Goal: Information Seeking & Learning: Find specific fact

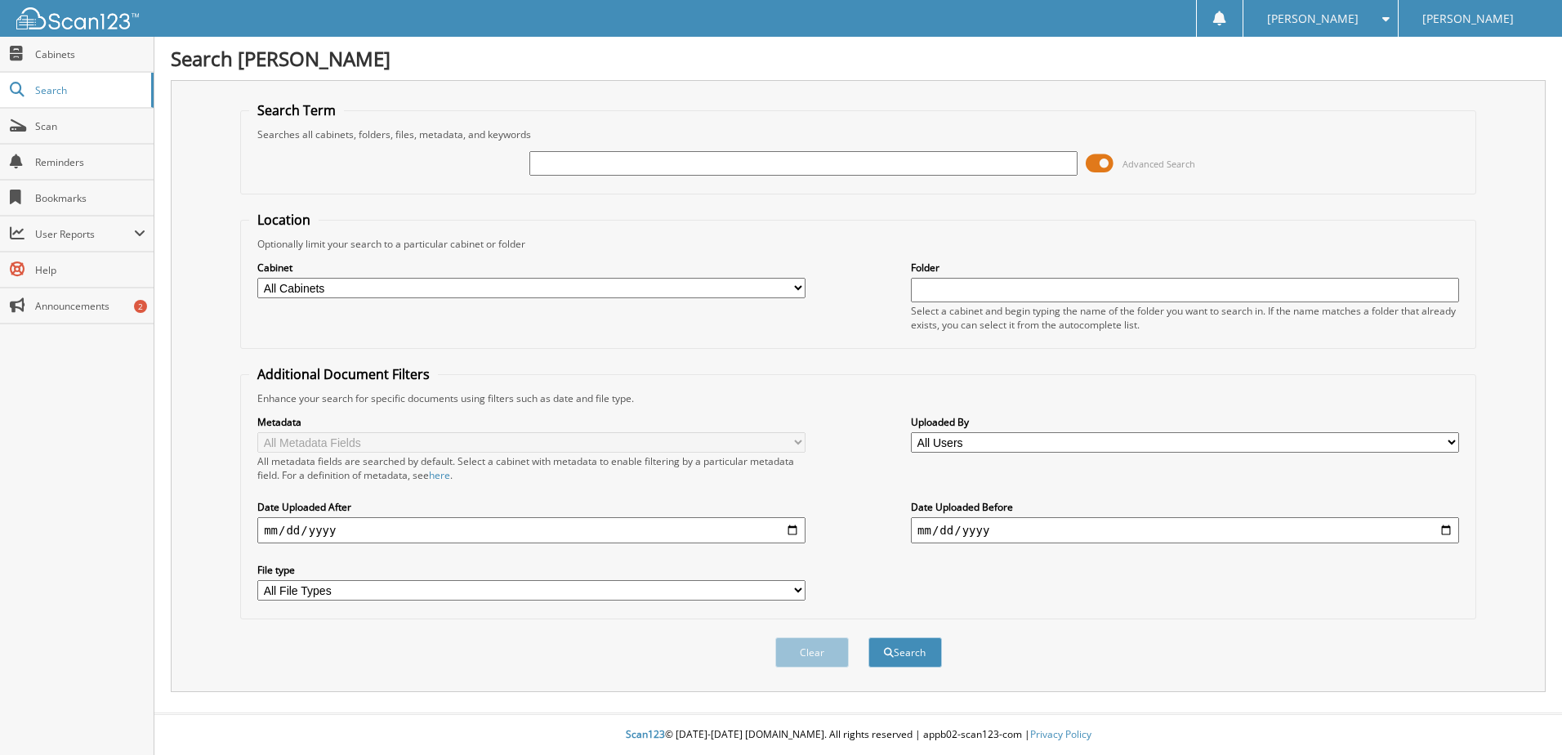
click at [59, 58] on span "Cabinets" at bounding box center [90, 54] width 110 height 14
click at [418, 288] on select "All Cabinets CANCELLATIONS OIL/DETAIL CERTS PARTS SERVICE RO WE [GEOGRAPHIC_DAT…" at bounding box center [531, 288] width 548 height 20
click at [445, 194] on form "Search Term Searches all cabinets, folders, files, metadata, and keywords Advan…" at bounding box center [858, 393] width 1236 height 584
click at [558, 166] on input "text" at bounding box center [804, 163] width 548 height 25
type input "2193358"
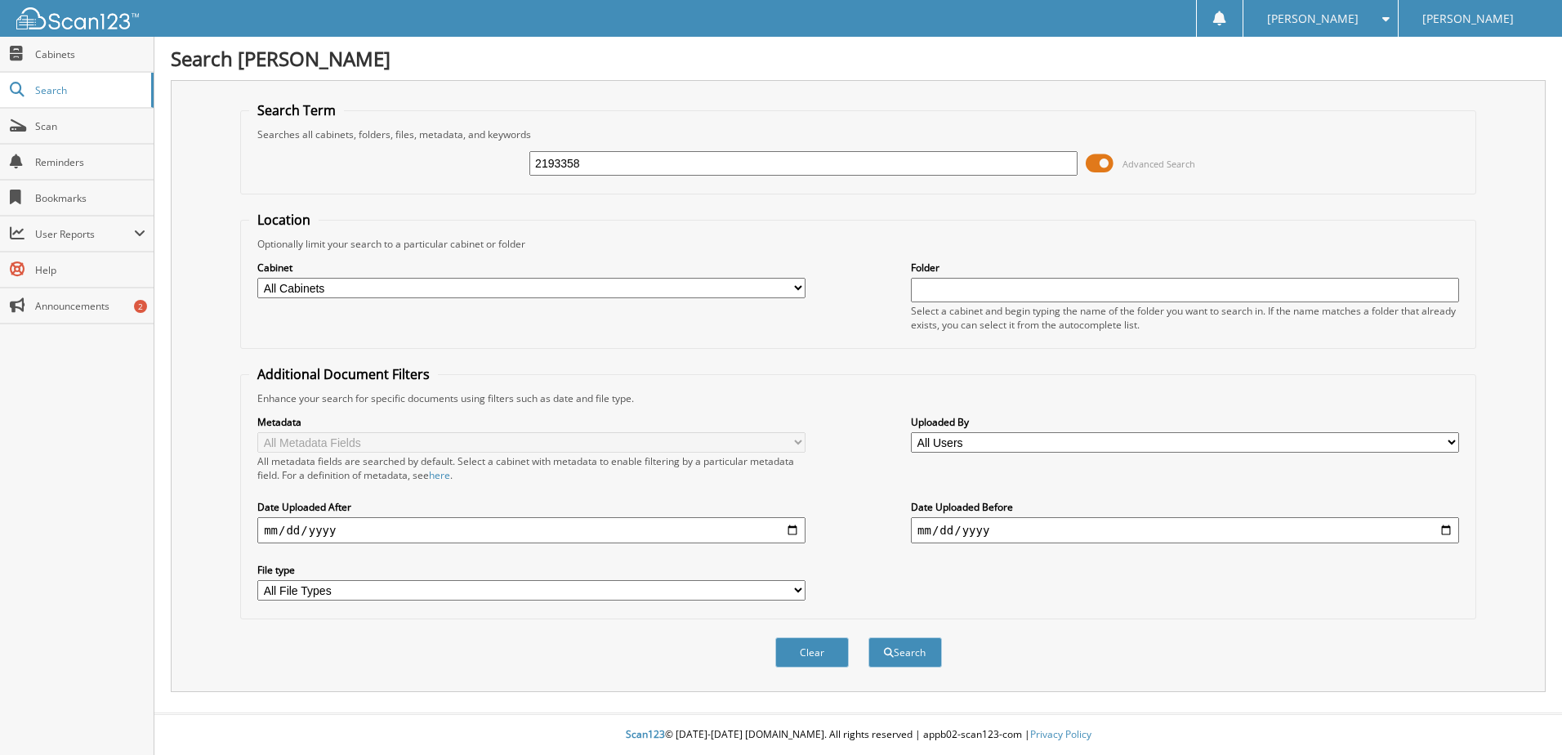
click at [908, 660] on button "Search" at bounding box center [906, 652] width 74 height 30
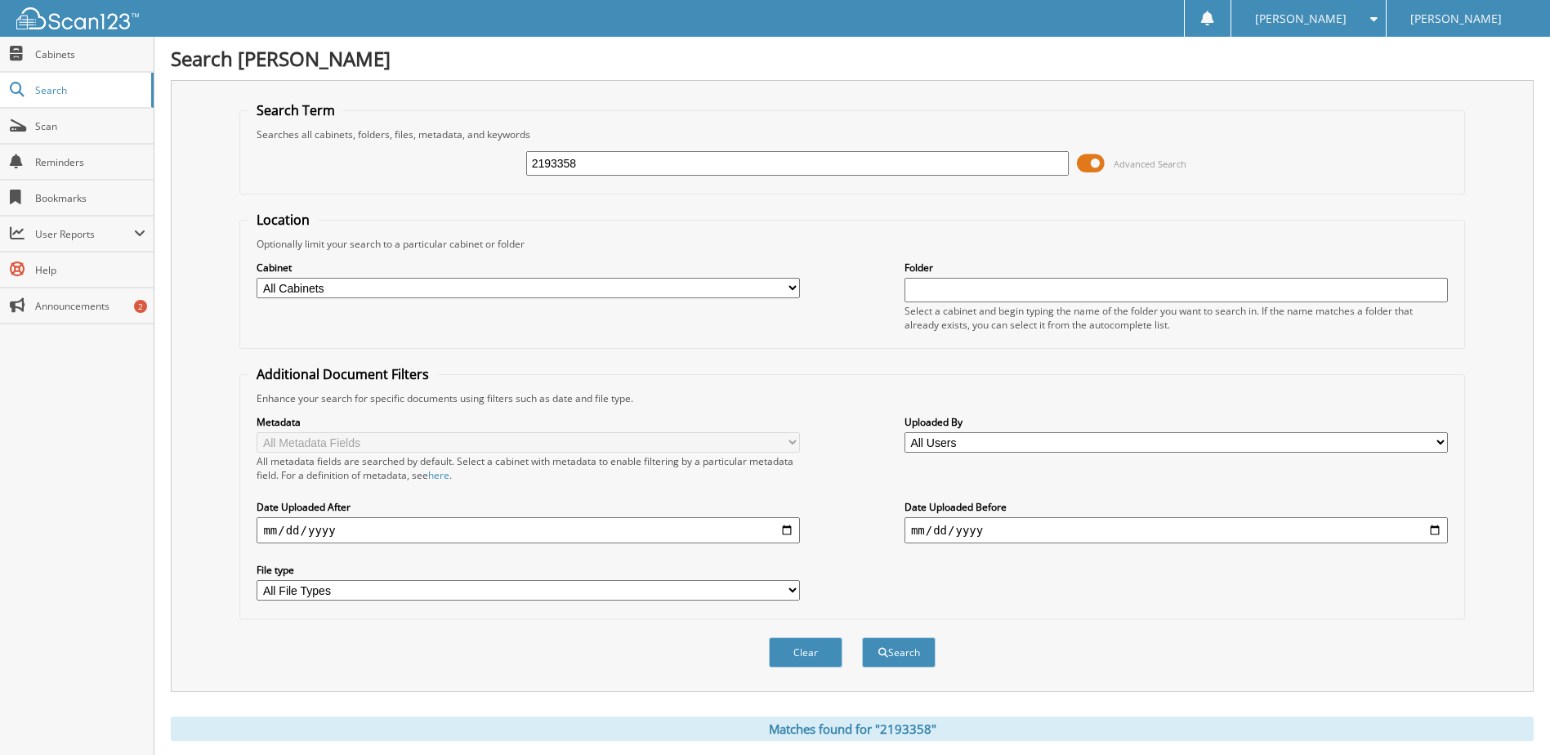
click at [489, 270] on label "Cabinet" at bounding box center [528, 268] width 543 height 14
click at [494, 278] on select "All Cabinets CANCELLATIONS OIL/DETAIL CERTS PARTS SERVICE RO WE OWE Needs Filing" at bounding box center [528, 288] width 543 height 20
click at [565, 244] on div "Optionally limit your search to a particular cabinet or folder" at bounding box center [851, 244] width 1207 height 14
click at [408, 288] on select "All Cabinets CANCELLATIONS OIL/DETAIL CERTS PARTS SERVICE RO WE OWE Needs Filing" at bounding box center [528, 288] width 543 height 20
select select "14223"
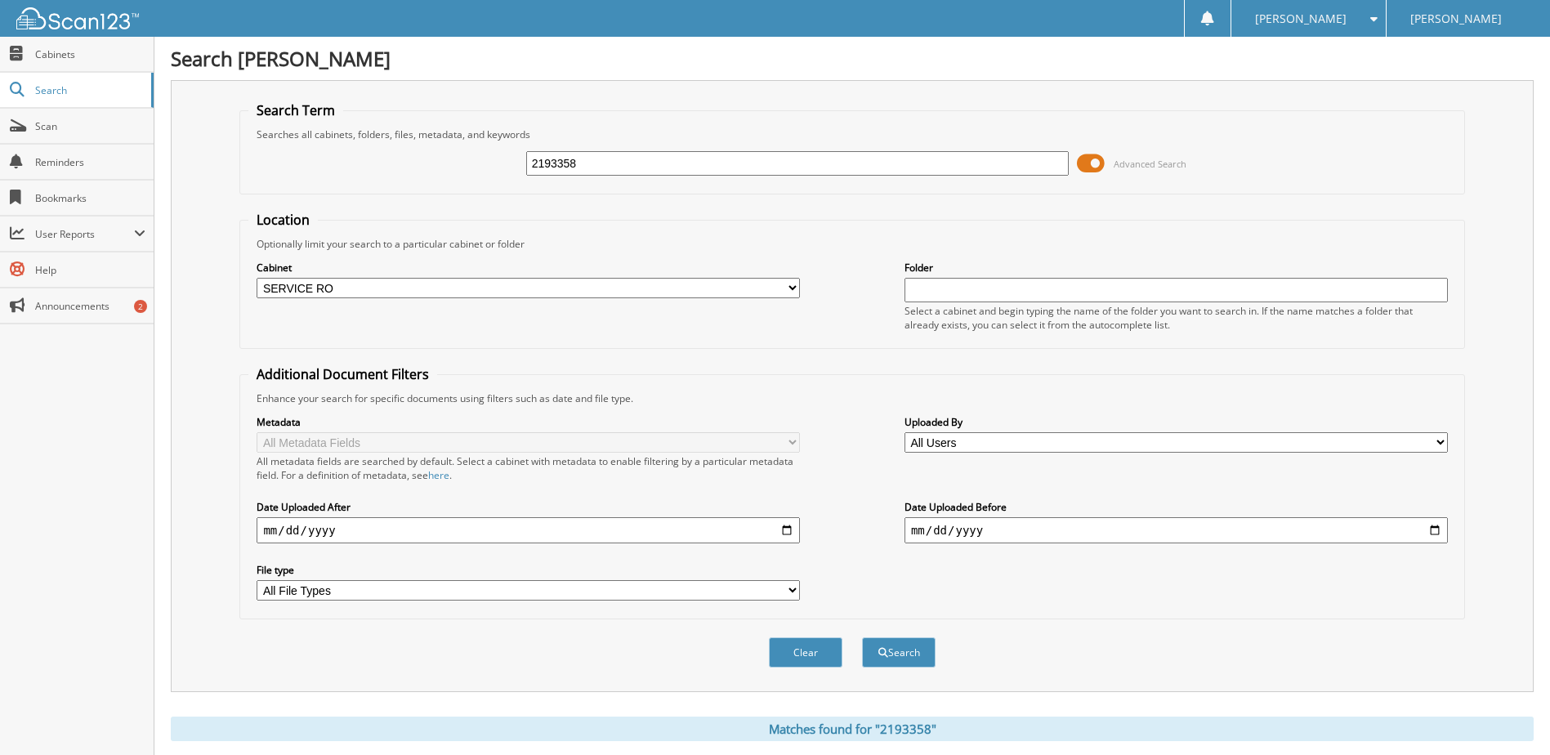
click at [257, 278] on select "All Cabinets CANCELLATIONS OIL/DETAIL CERTS PARTS SERVICE RO WE OWE Needs Filing" at bounding box center [528, 288] width 543 height 20
click at [795, 655] on button "Clear" at bounding box center [806, 652] width 74 height 30
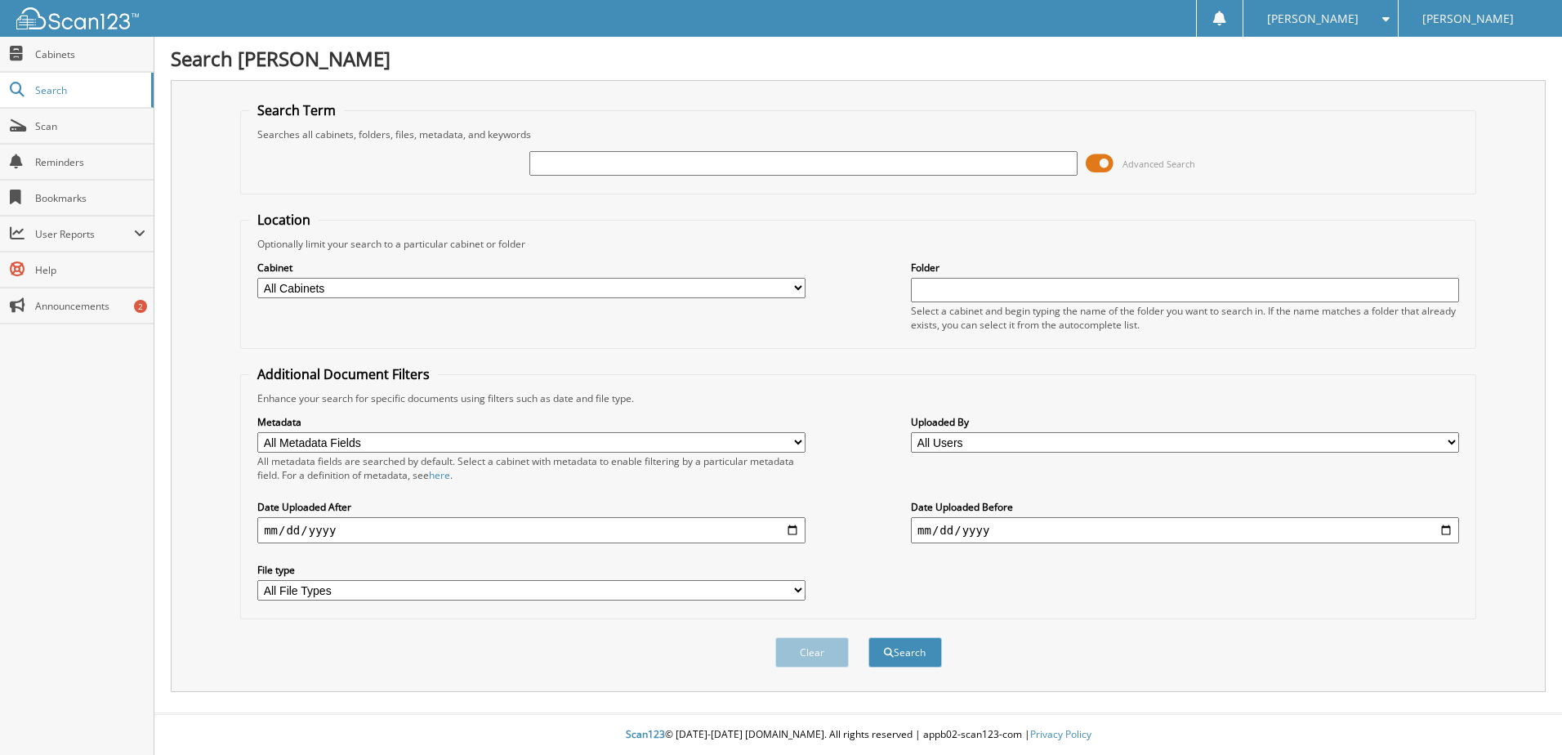
click at [474, 282] on select "All Cabinets CANCELLATIONS OIL/DETAIL CERTS PARTS SERVICE RO WE OWE Needs Filing" at bounding box center [531, 288] width 548 height 20
select select "14223"
click at [257, 278] on select "All Cabinets CANCELLATIONS OIL/DETAIL CERTS PARTS SERVICE RO WE OWE Needs Filing" at bounding box center [531, 288] width 548 height 20
click at [627, 171] on input "text" at bounding box center [804, 163] width 548 height 25
type input "2193358"
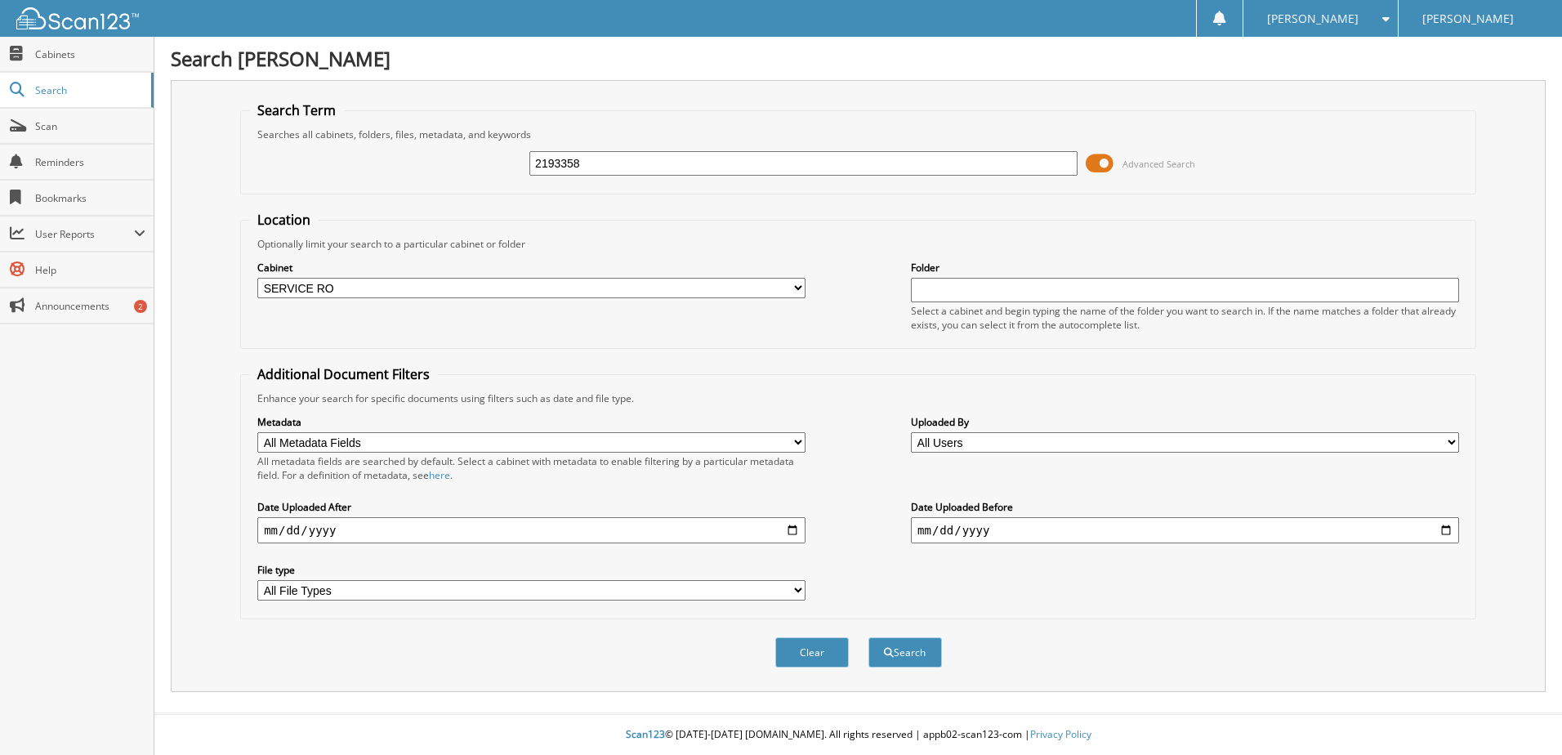
click at [931, 662] on button "Search" at bounding box center [906, 652] width 74 height 30
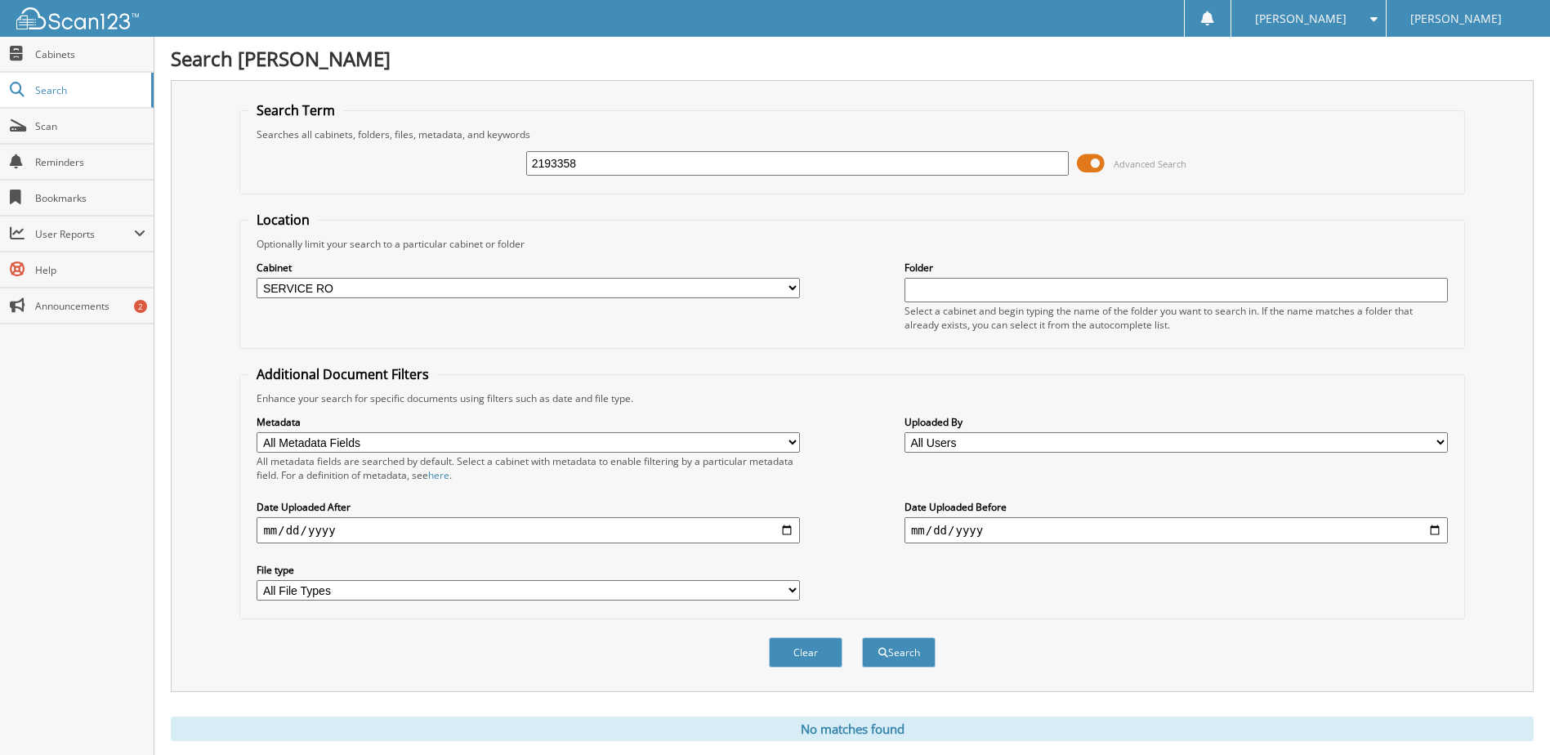
click at [545, 306] on div "Cabinet All Cabinets CANCELLATIONS OIL/DETAIL CERTS PARTS SERVICE RO WE OWE" at bounding box center [851, 295] width 1207 height 89
click at [552, 292] on select "All Cabinets CANCELLATIONS OIL/DETAIL CERTS PARTS SERVICE RO WE [GEOGRAPHIC_DAT…" at bounding box center [528, 288] width 543 height 20
select select
click at [257, 278] on select "All Cabinets CANCELLATIONS OIL/DETAIL CERTS PARTS SERVICE RO WE [GEOGRAPHIC_DAT…" at bounding box center [528, 288] width 543 height 20
click at [903, 653] on button "Search" at bounding box center [899, 652] width 74 height 30
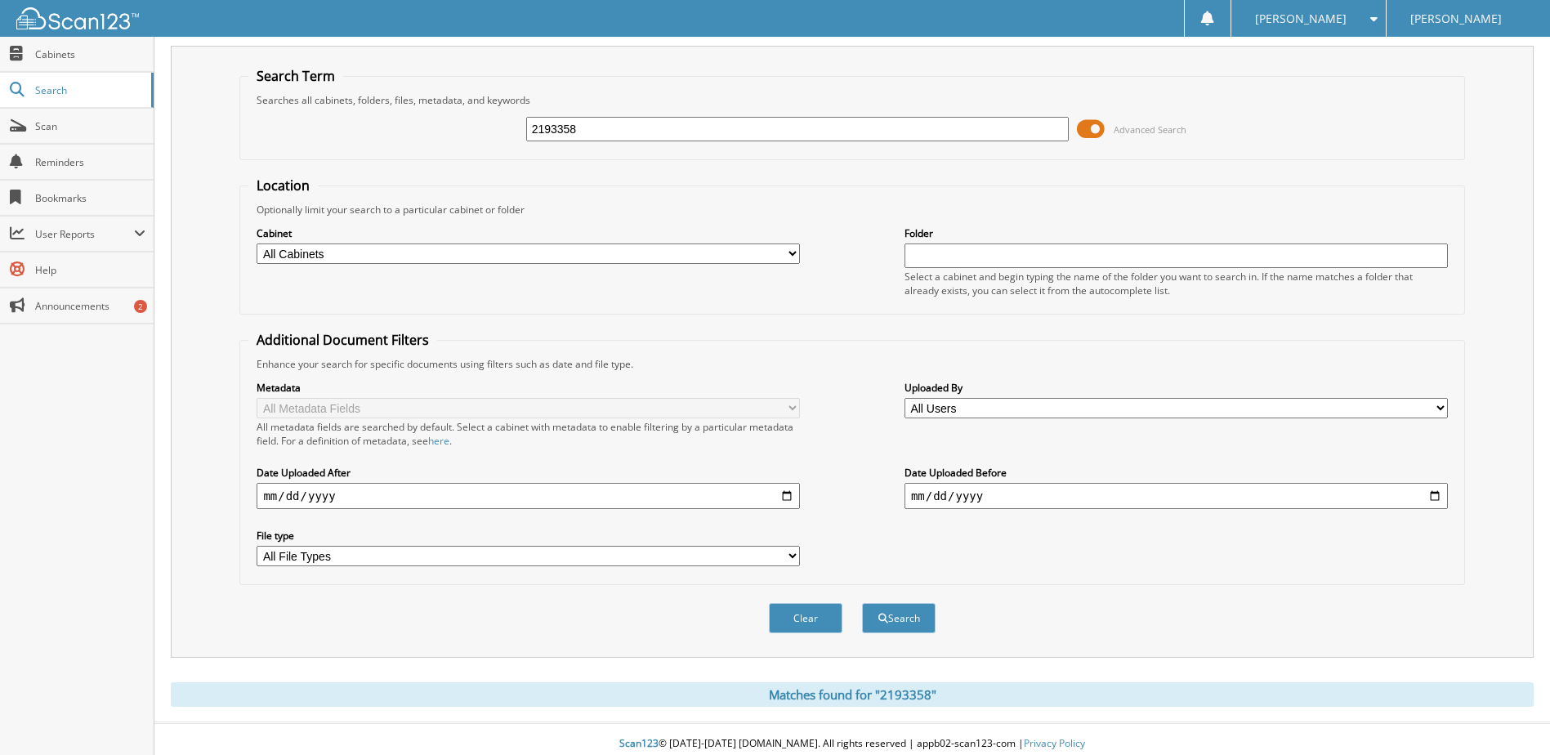
scroll to position [44, 0]
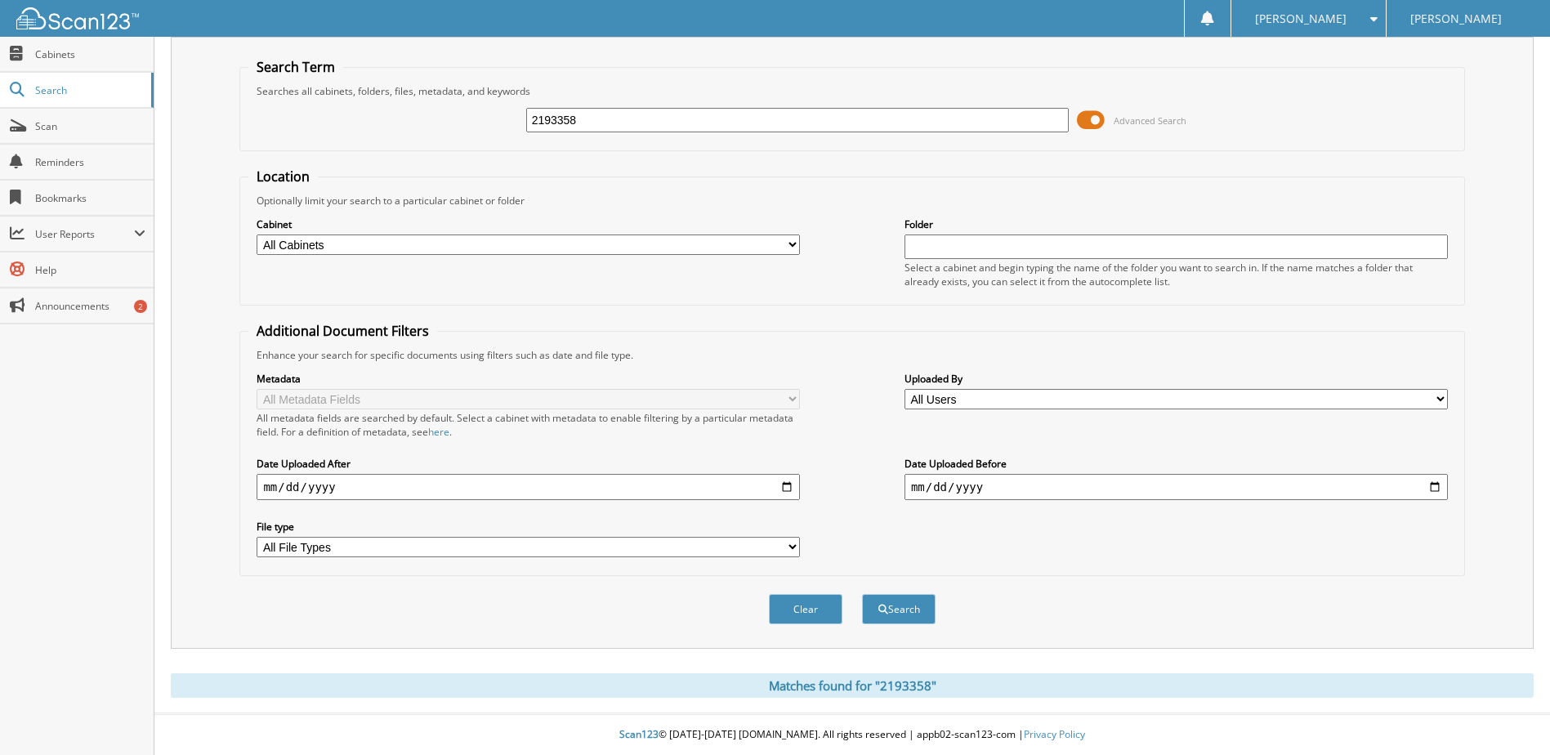
click at [1089, 123] on span at bounding box center [1091, 120] width 28 height 25
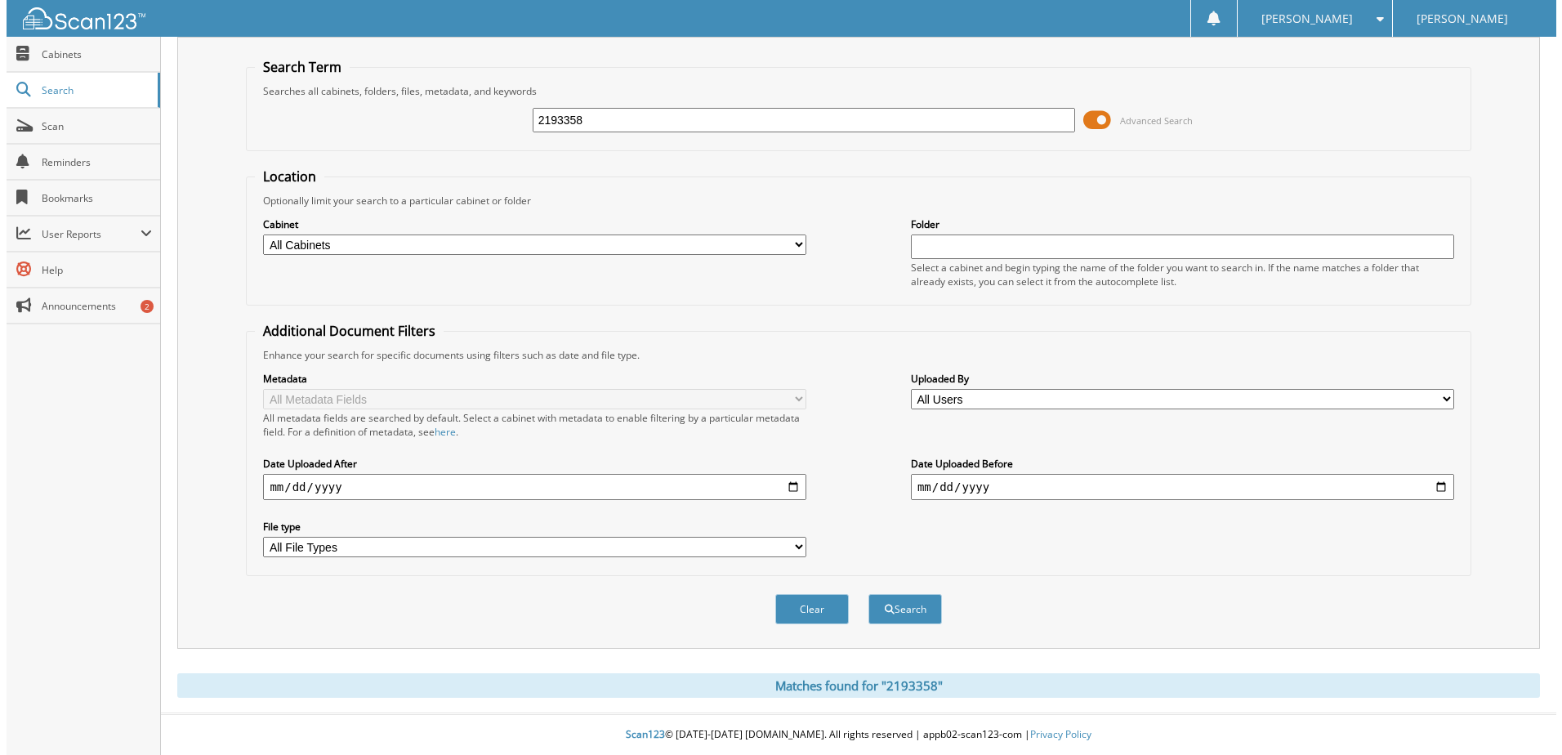
scroll to position [0, 0]
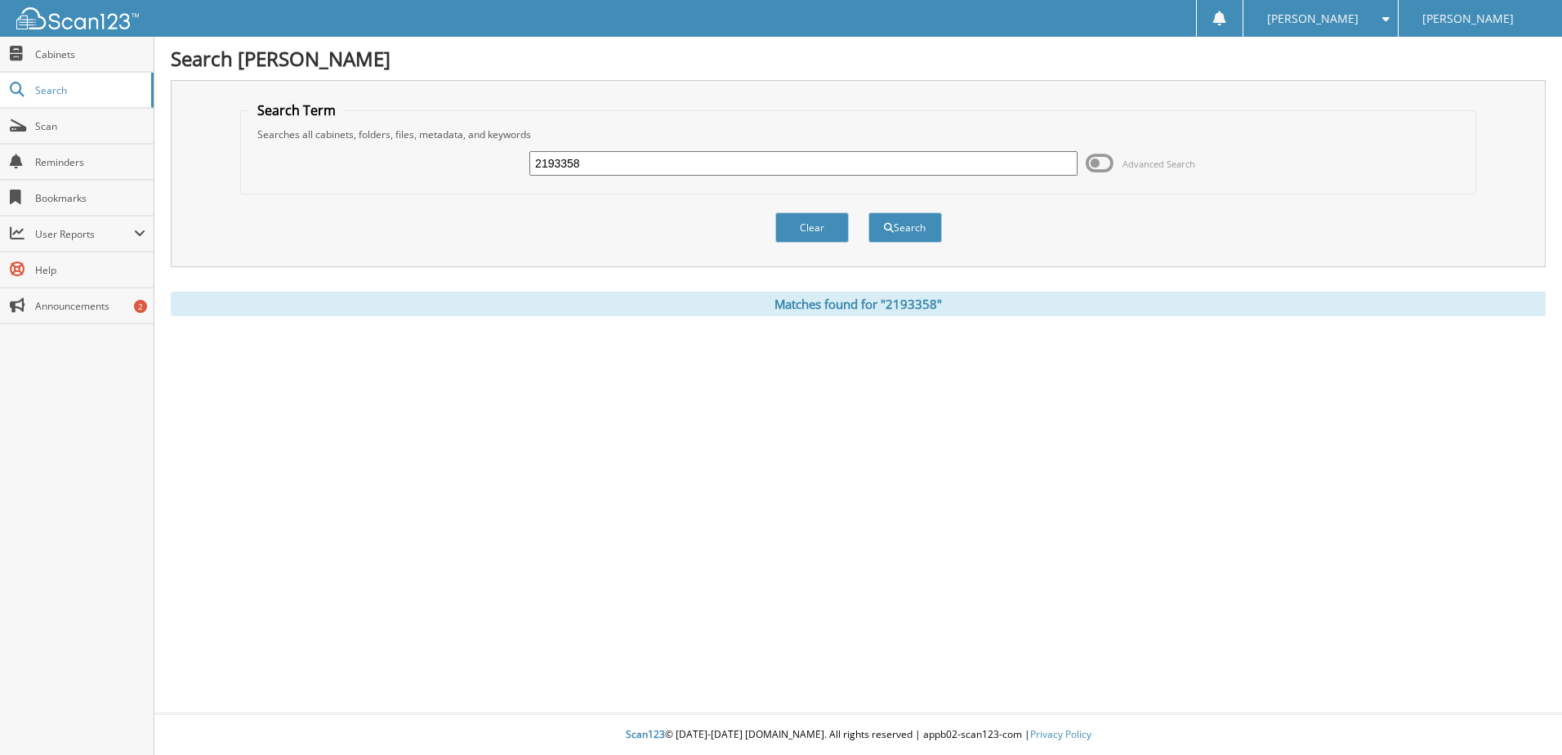
click at [898, 221] on button "Search" at bounding box center [906, 227] width 74 height 30
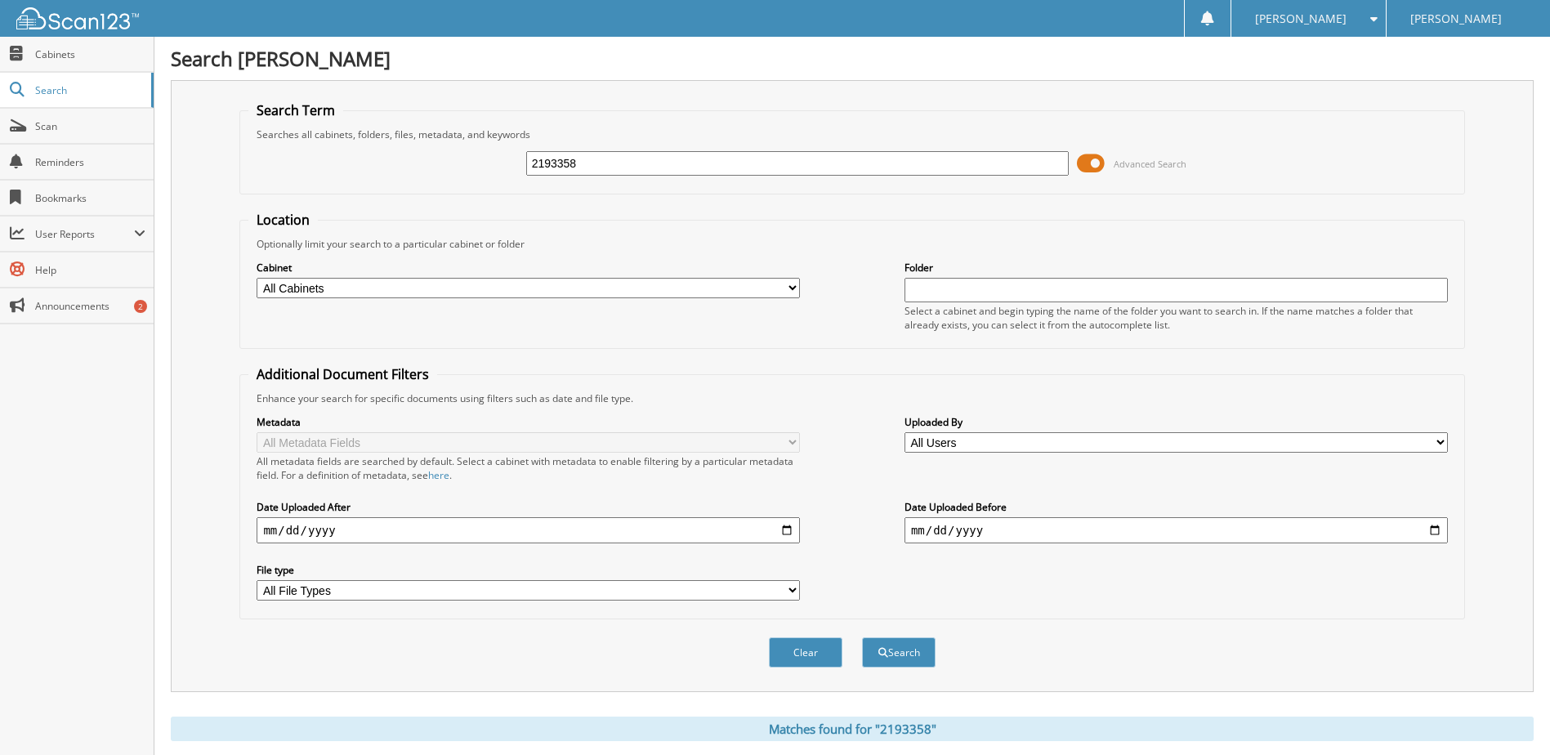
click at [1095, 165] on span at bounding box center [1091, 163] width 28 height 25
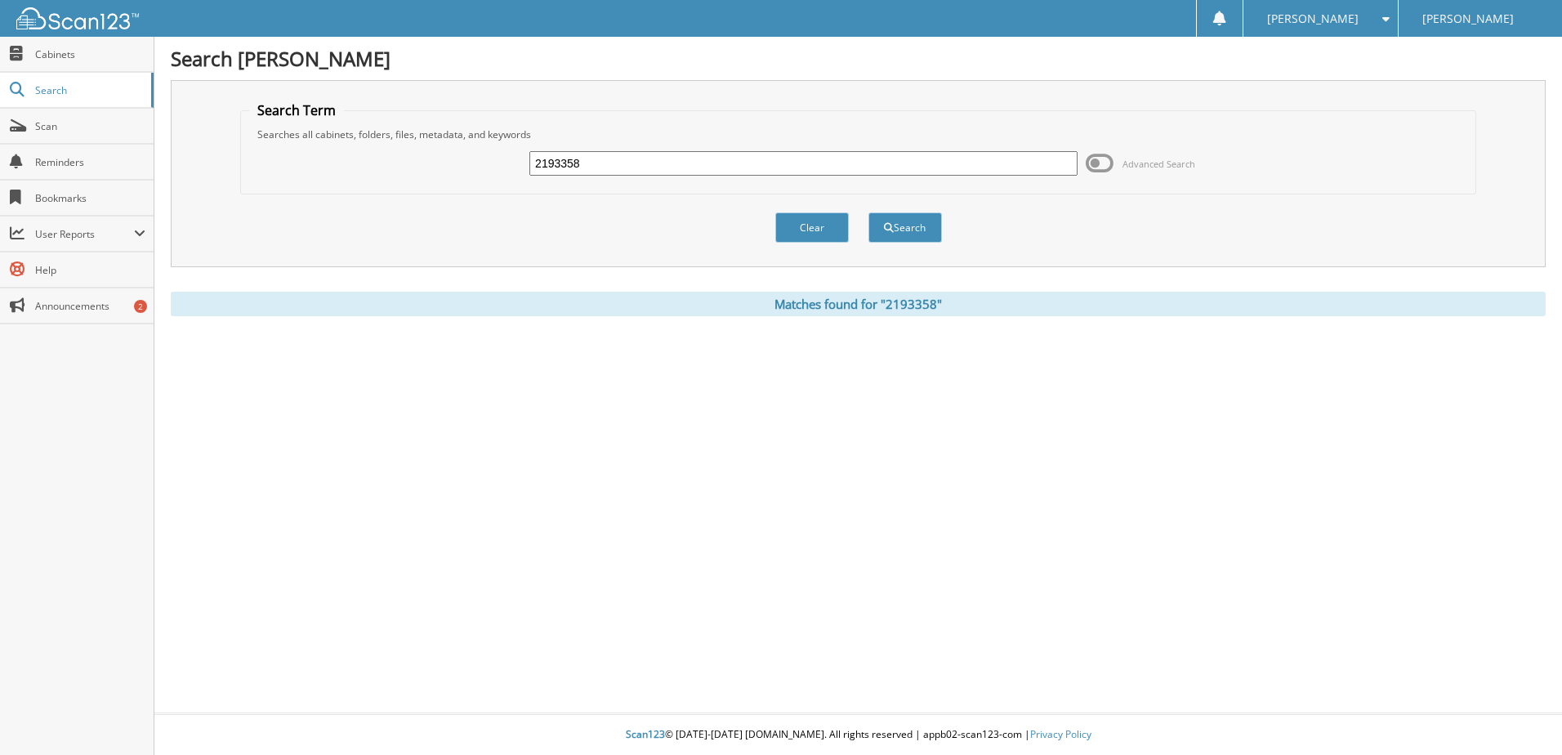
click at [51, 51] on span "Cabinets" at bounding box center [90, 54] width 110 height 14
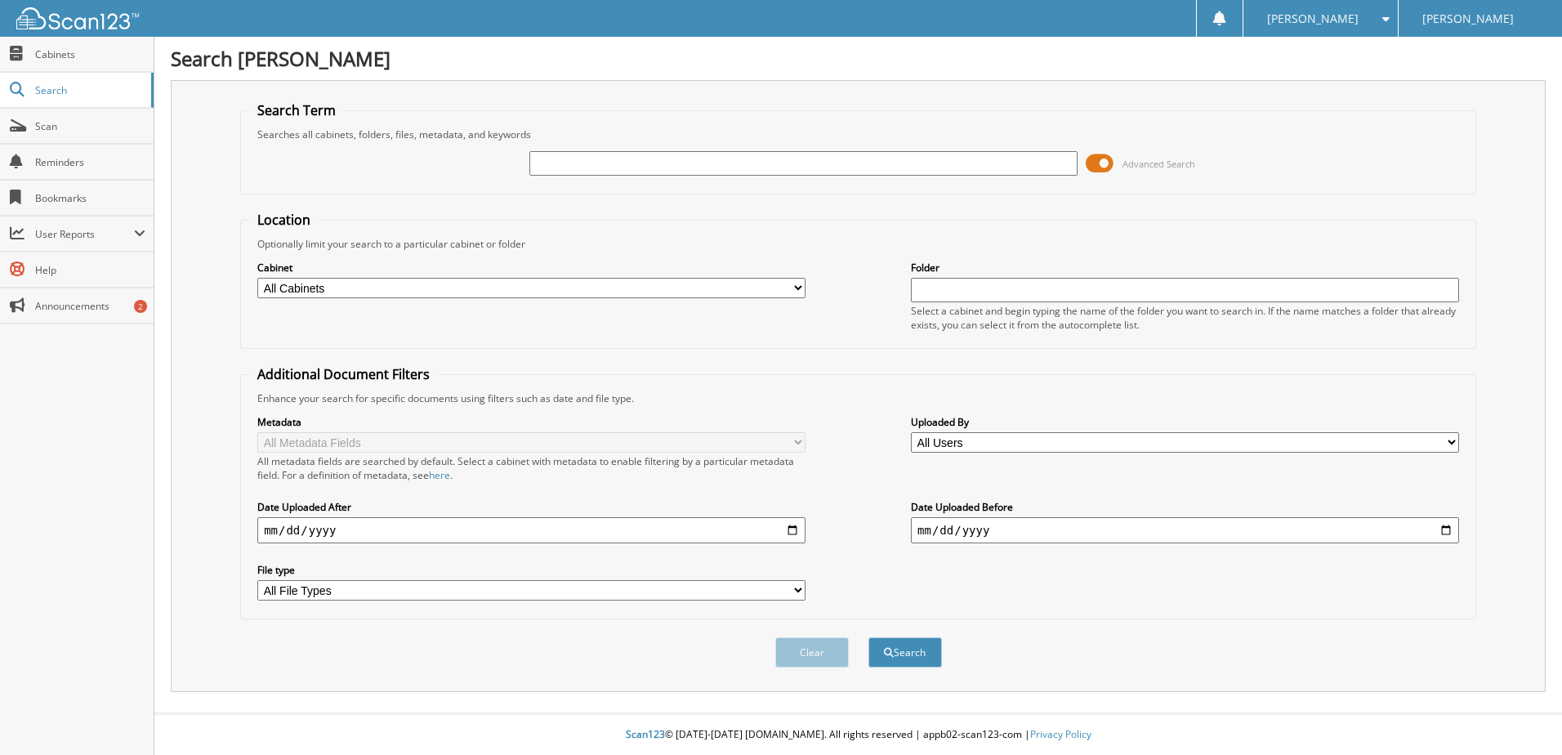
click at [1094, 163] on span at bounding box center [1100, 163] width 28 height 25
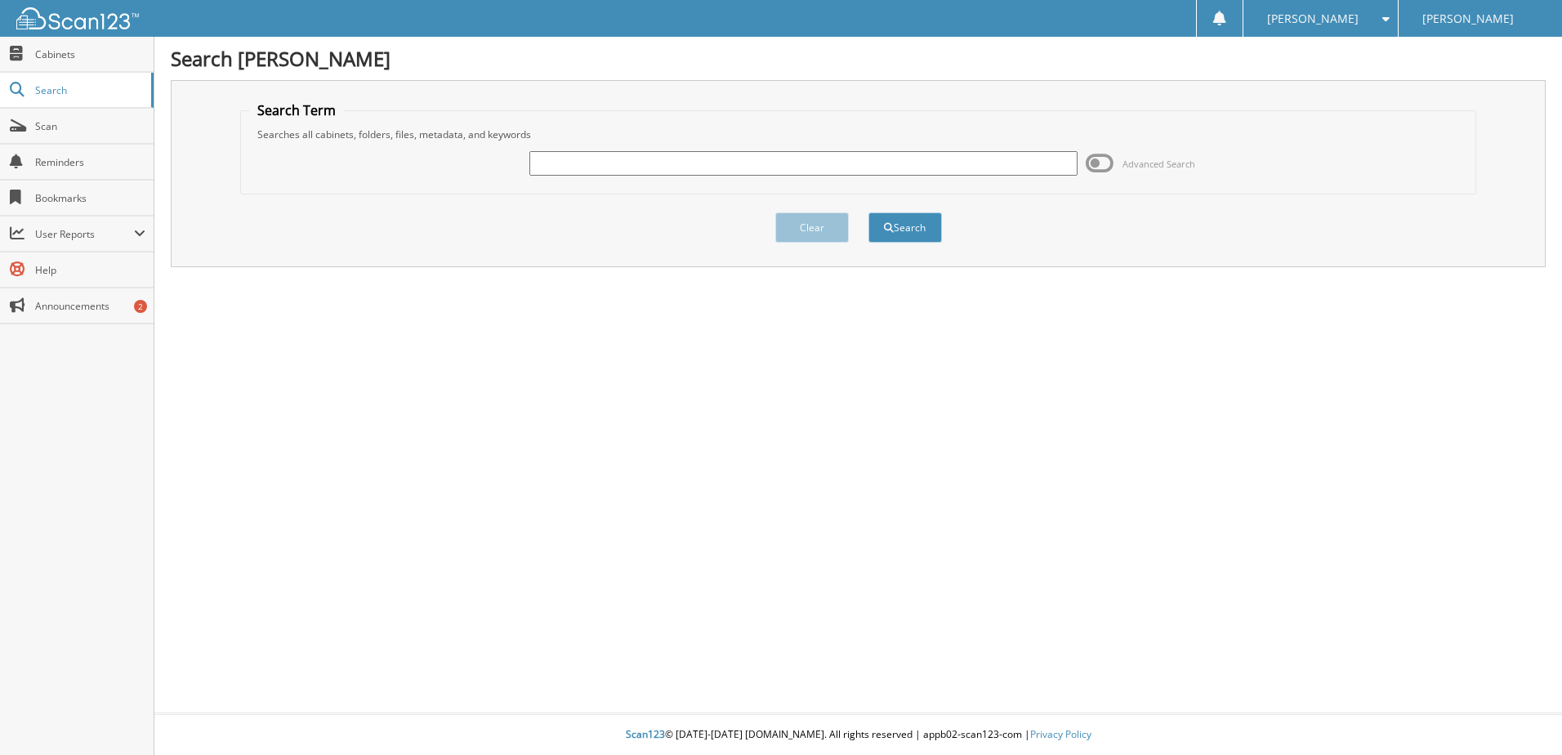
click at [637, 162] on input "text" at bounding box center [804, 163] width 548 height 25
type input "2193358"
click at [853, 212] on div "Clear Search" at bounding box center [858, 227] width 1236 height 66
click at [903, 217] on button "Search" at bounding box center [906, 227] width 74 height 30
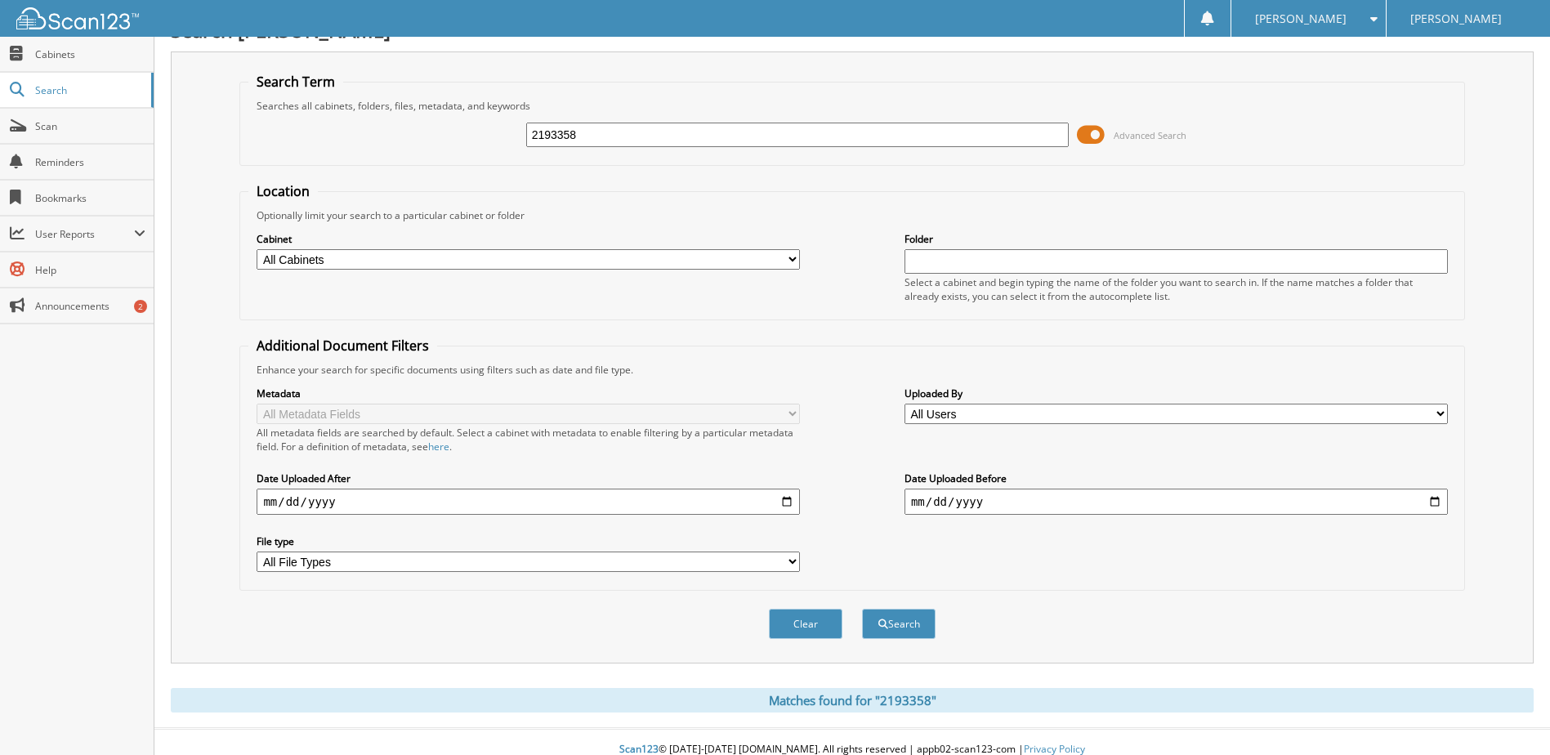
scroll to position [44, 0]
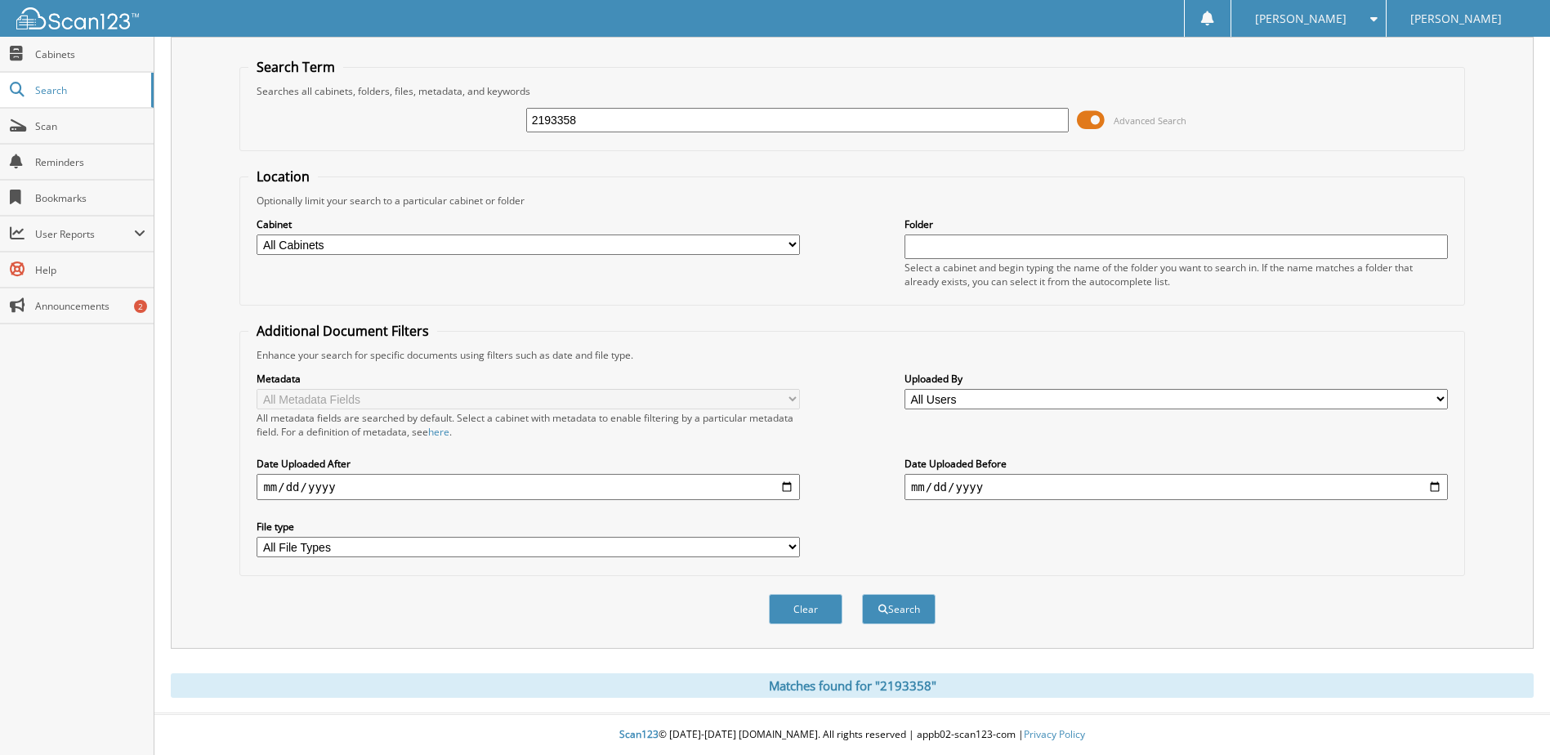
click at [1119, 395] on select "All Users [PERSON_NAME] [PERSON_NAME] [PERSON_NAME] [PERSON_NAME] [PERSON_NAME]…" at bounding box center [1176, 399] width 543 height 20
click at [109, 57] on span "Cabinets" at bounding box center [90, 54] width 110 height 14
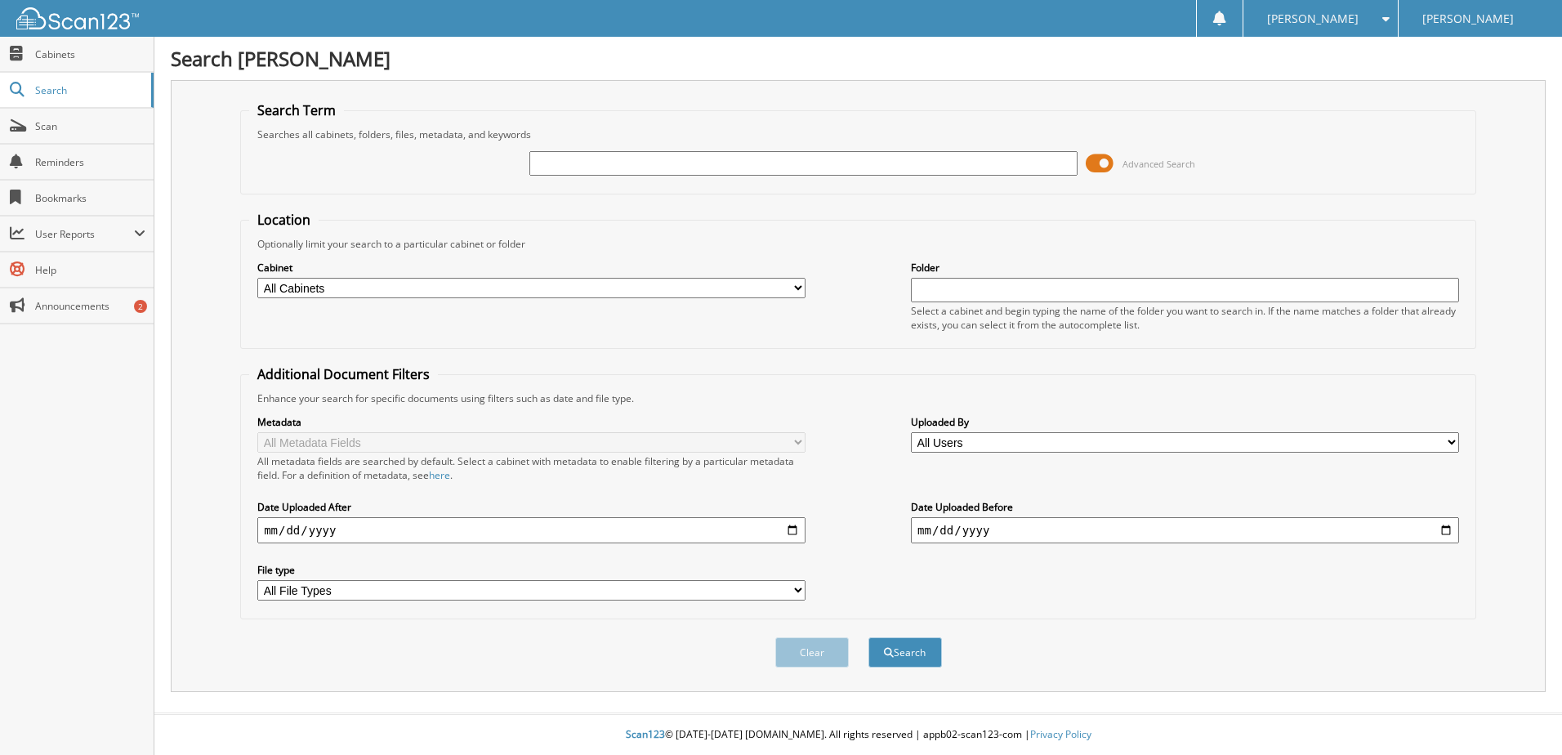
click at [853, 163] on input "text" at bounding box center [804, 163] width 548 height 25
type input "2193358"
click at [869, 637] on button "Search" at bounding box center [906, 652] width 74 height 30
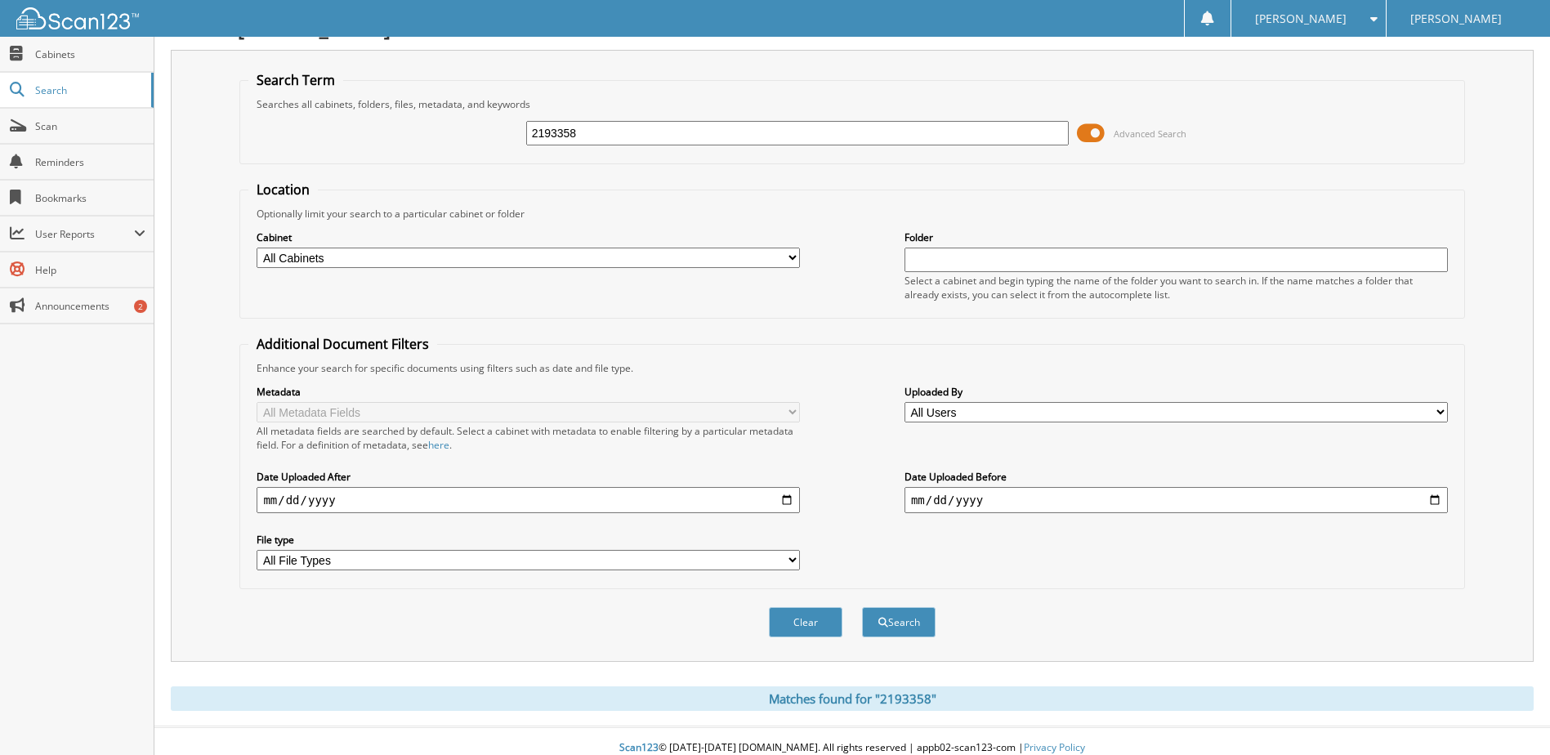
scroll to position [44, 0]
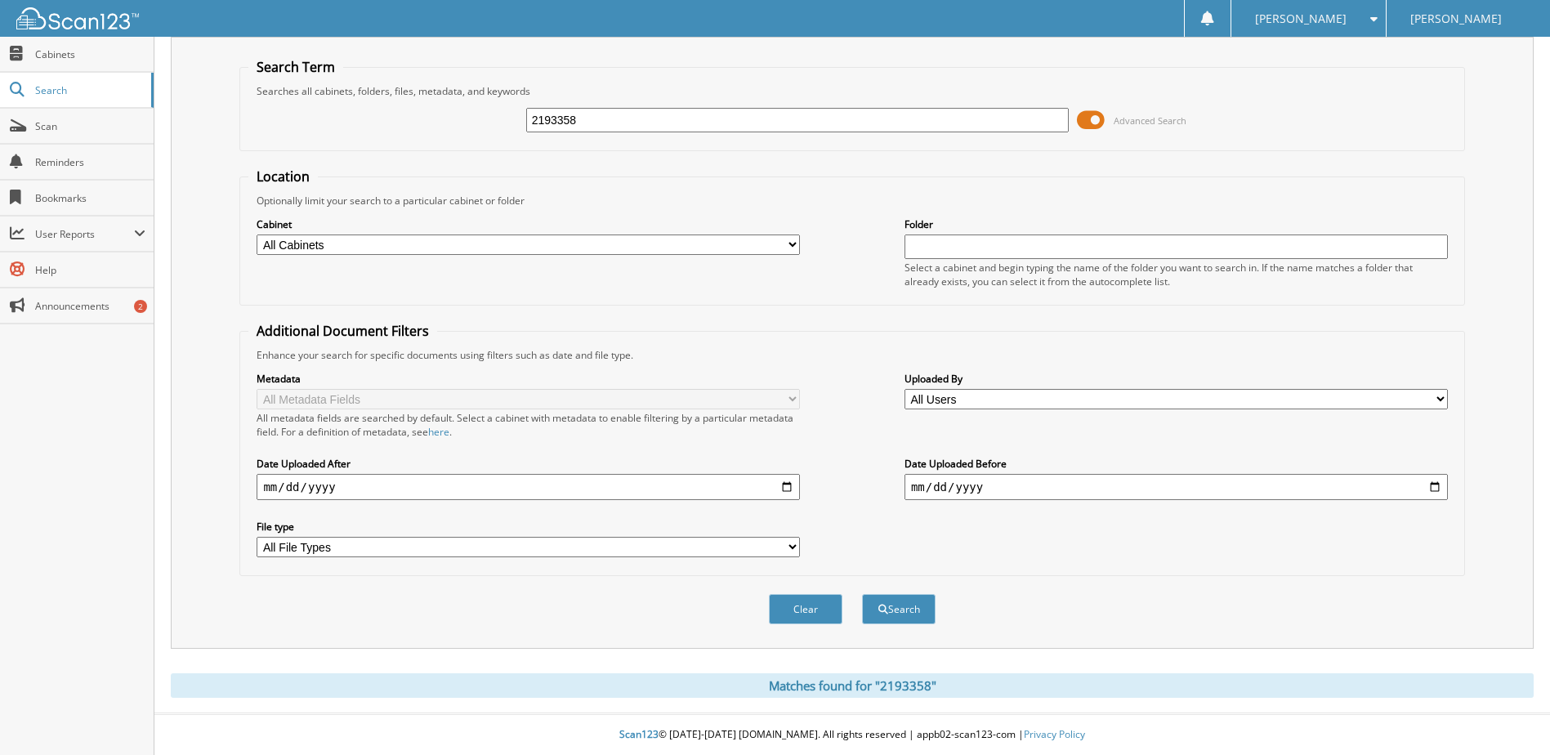
click at [798, 240] on select "All Cabinets CANCELLATIONS OIL/DETAIL CERTS PARTS SERVICE RO WE [GEOGRAPHIC_DAT…" at bounding box center [528, 245] width 543 height 20
select select "14223"
click at [257, 235] on select "All Cabinets CANCELLATIONS OIL/DETAIL CERTS PARTS SERVICE RO WE OWE Needs Filing" at bounding box center [528, 245] width 543 height 20
click at [901, 613] on button "Search" at bounding box center [899, 609] width 74 height 30
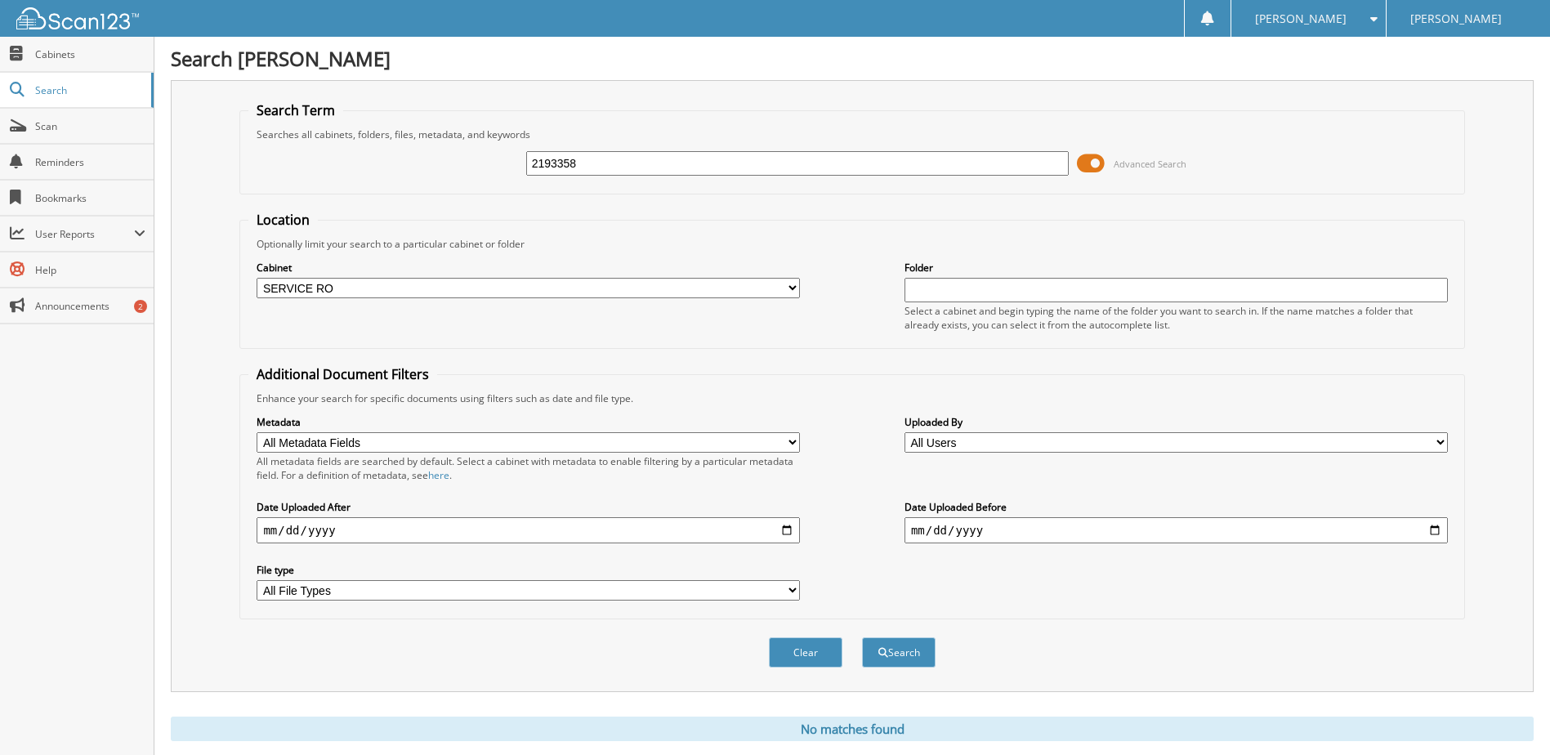
click at [1093, 155] on span at bounding box center [1091, 163] width 28 height 25
